Goal: Task Accomplishment & Management: Complete application form

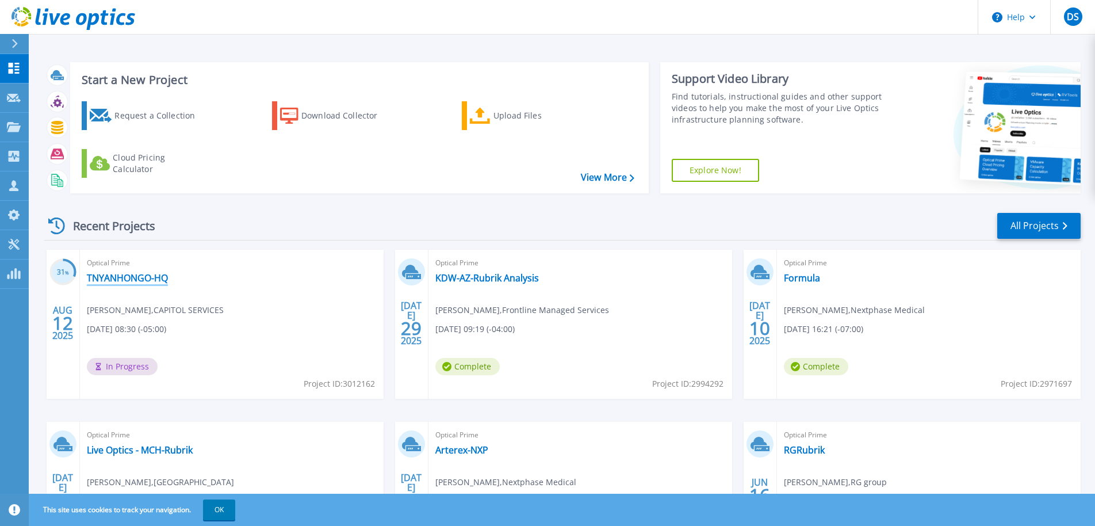
click at [162, 273] on link "TNYANHONGO-HQ" at bounding box center [127, 278] width 81 height 12
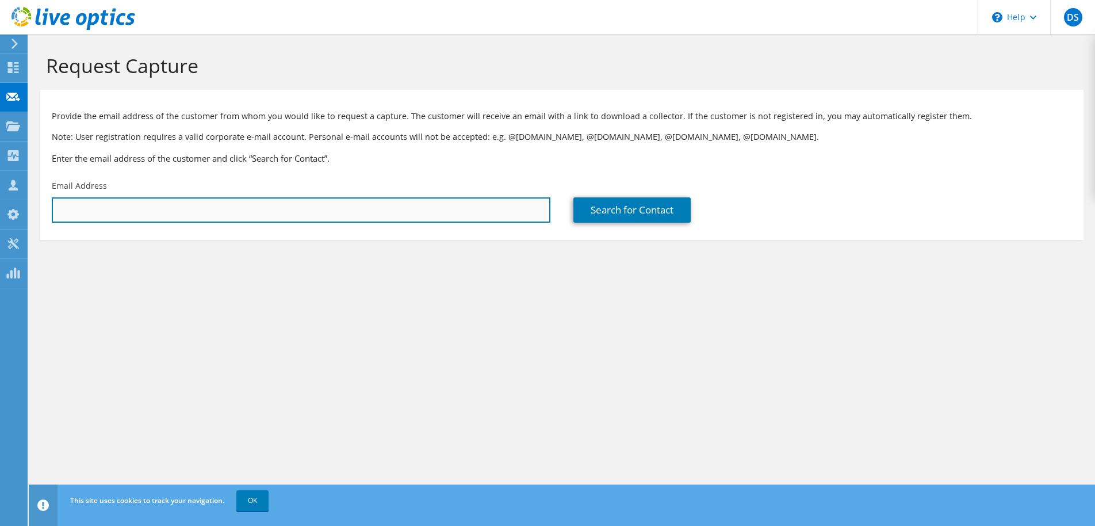
click at [82, 212] on input "text" at bounding box center [301, 209] width 499 height 25
paste input "akavan@prcexcellence.com"
type input "akavan@prcexcellence.com"
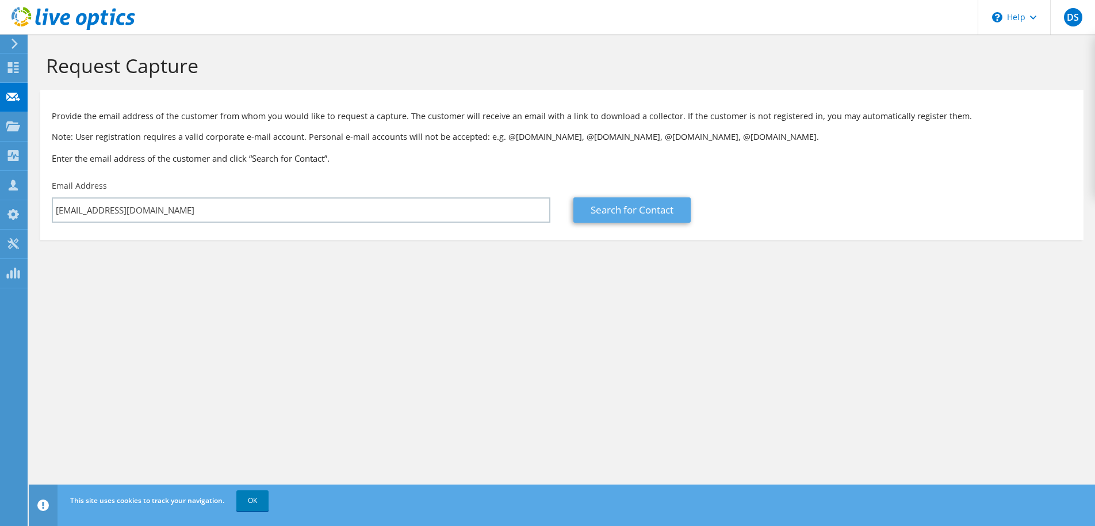
click at [646, 201] on link "Search for Contact" at bounding box center [631, 209] width 117 height 25
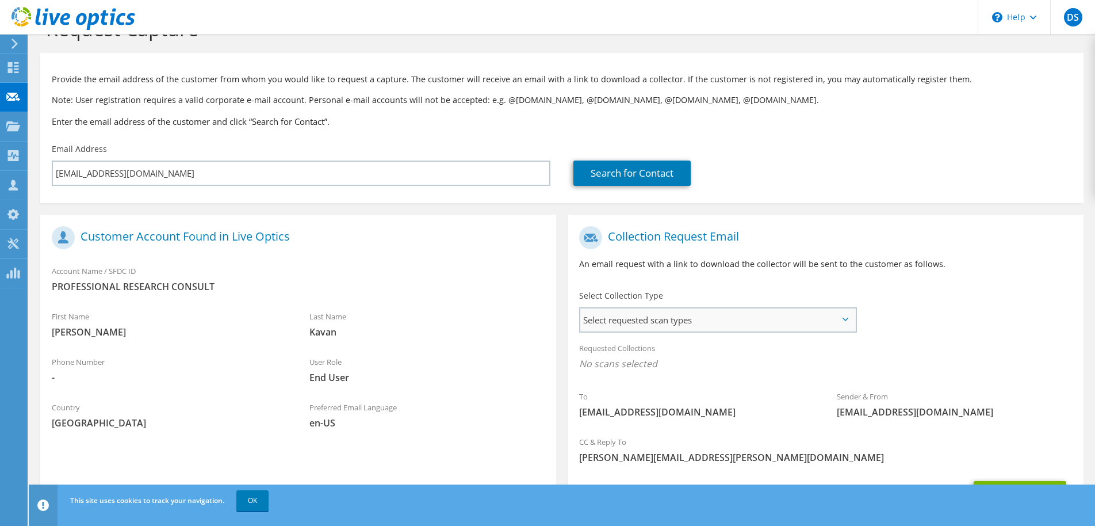
click at [649, 317] on span "Select requested scan types" at bounding box center [717, 319] width 275 height 23
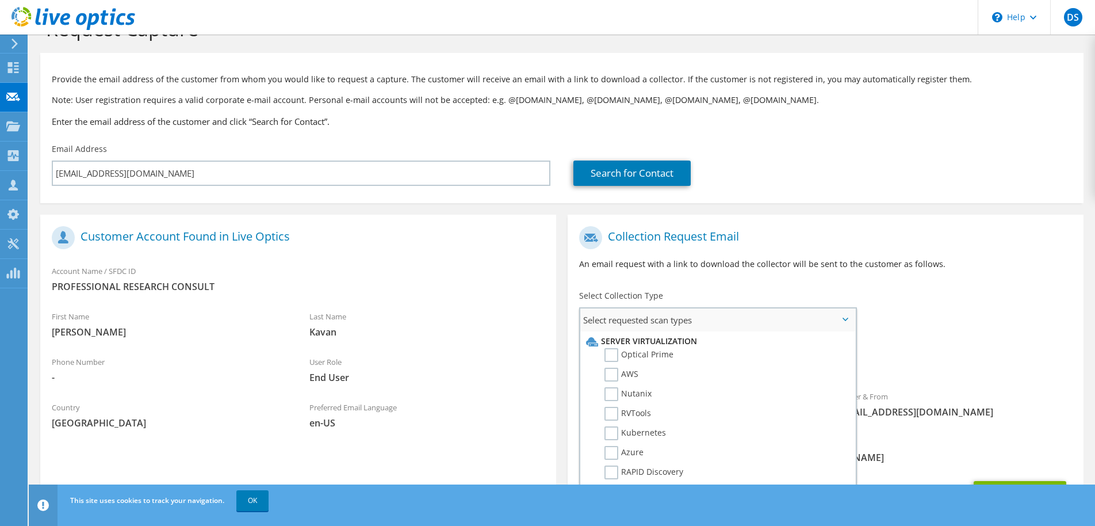
scroll to position [29, 0]
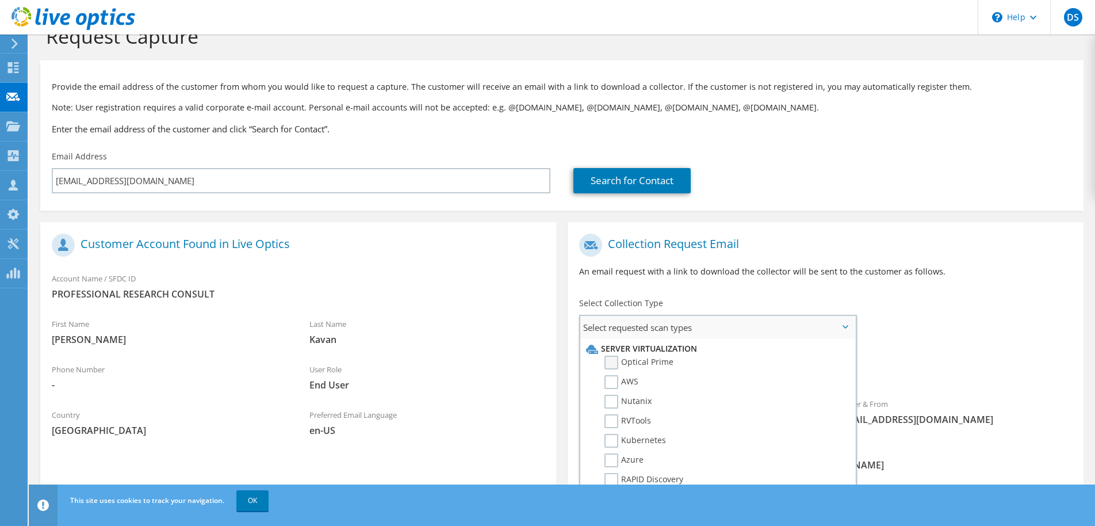
click at [617, 361] on label "Optical Prime" at bounding box center [638, 362] width 69 height 14
click at [0, 0] on input "Optical Prime" at bounding box center [0, 0] width 0 height 0
click at [891, 357] on div "Requested Collections No scans selected Optical Prime" at bounding box center [826, 366] width 516 height 46
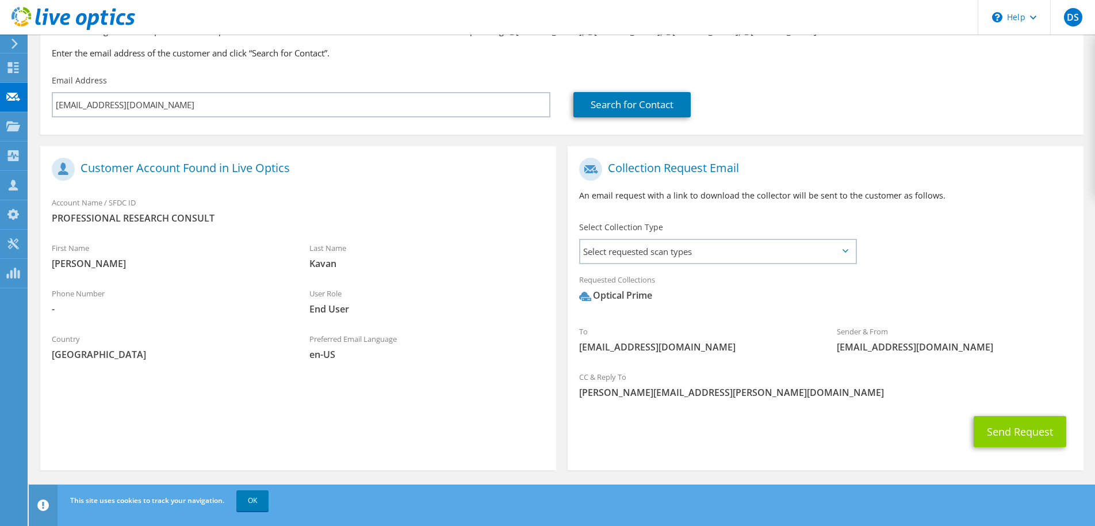
scroll to position [106, 0]
click at [1021, 436] on button "Send Request" at bounding box center [1020, 430] width 93 height 31
